Goal: Check status

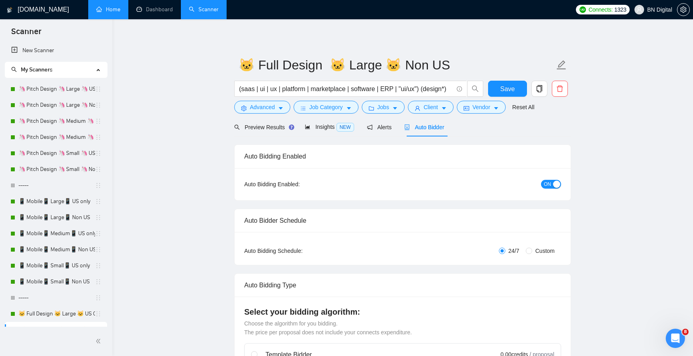
click at [112, 10] on link "Home" at bounding box center [108, 9] width 24 height 7
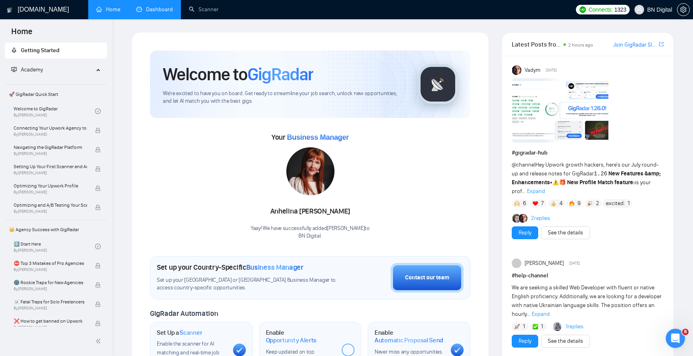
click at [156, 13] on link "Dashboard" at bounding box center [154, 9] width 36 height 7
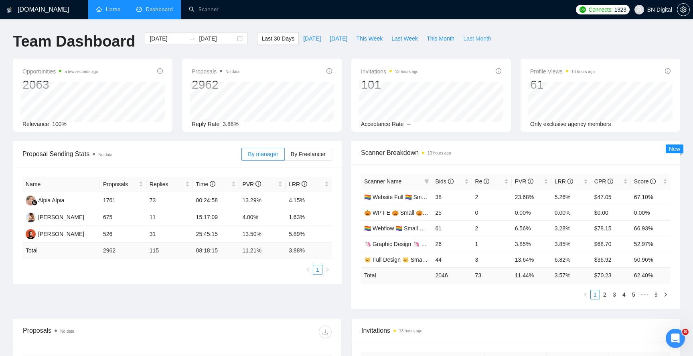
click at [482, 40] on span "Last Month" at bounding box center [477, 38] width 28 height 9
type input "[DATE]"
click at [281, 40] on span "Last 30 Days" at bounding box center [277, 38] width 33 height 9
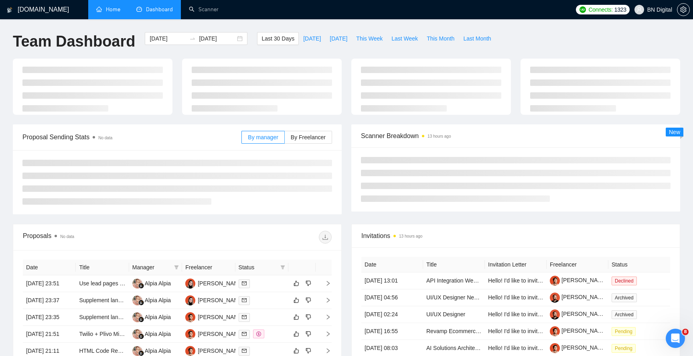
type input "[DATE]"
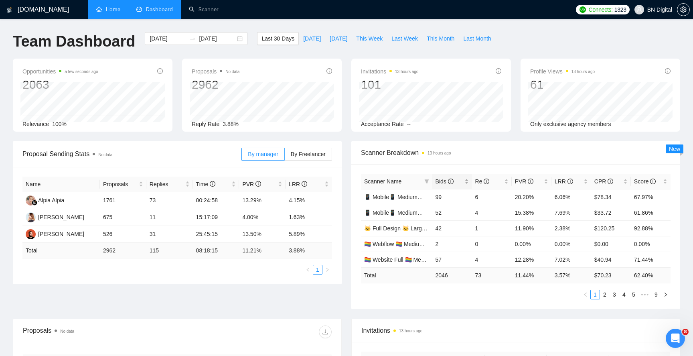
click at [442, 182] on span "Bids" at bounding box center [445, 181] width 18 height 6
click at [478, 180] on span "Re" at bounding box center [482, 181] width 14 height 6
click at [439, 181] on span "Bids" at bounding box center [445, 181] width 18 height 6
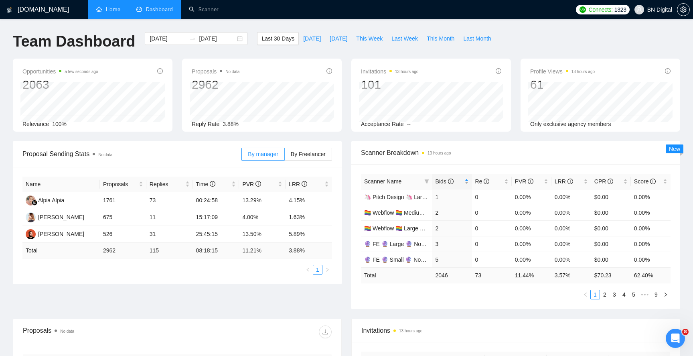
click at [439, 181] on span "Bids" at bounding box center [445, 181] width 18 height 6
click at [478, 182] on span "Re" at bounding box center [482, 181] width 14 height 6
click at [438, 182] on span "Bids" at bounding box center [445, 181] width 18 height 6
